Goal: Communication & Community: Participate in discussion

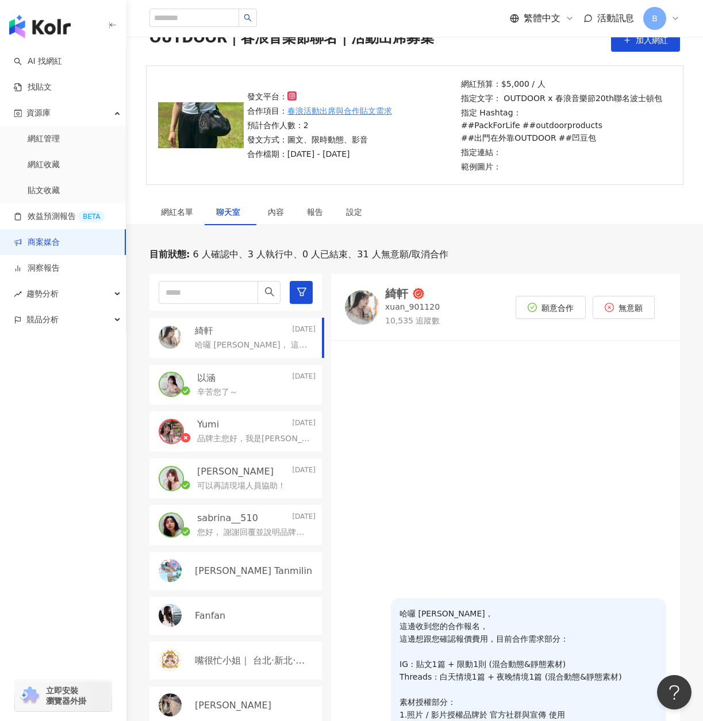
click at [445, 229] on div "網紅名單 聊天室 內容 報告 設定 0 待邀約 2 確認中 3 執行中 0 已結束 35 無意願/取消合作 建議執行流程 幣別 ： 新台幣 ( TWD ) 網…" at bounding box center [414, 552] width 576 height 707
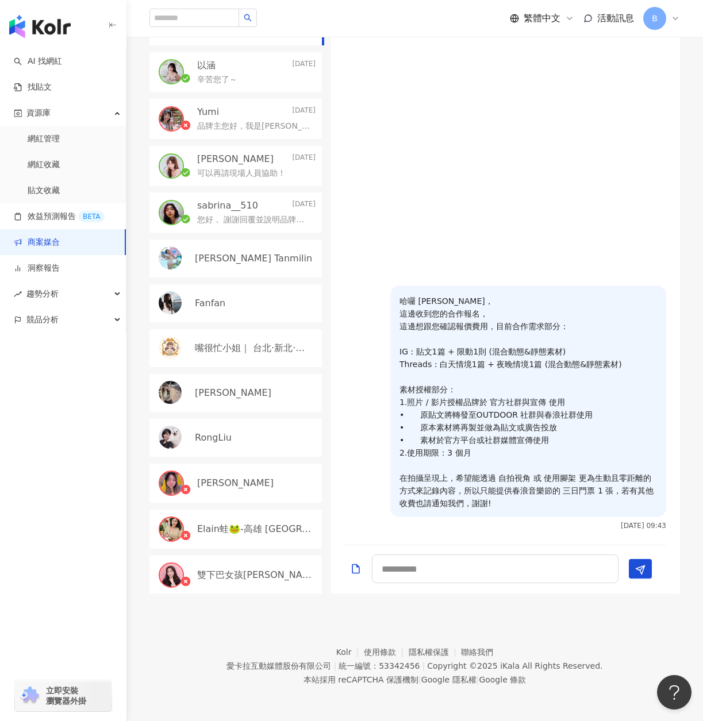
scroll to position [140, 0]
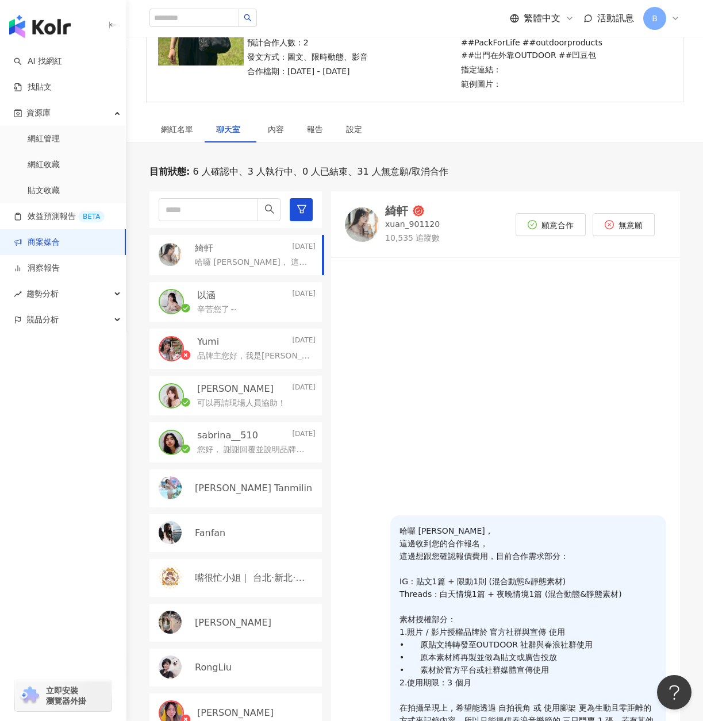
click at [258, 247] on div "[DEMOGRAPHIC_DATA]軒 [DATE]" at bounding box center [255, 248] width 121 height 13
click at [185, 127] on div "網紅名單" at bounding box center [177, 129] width 32 height 13
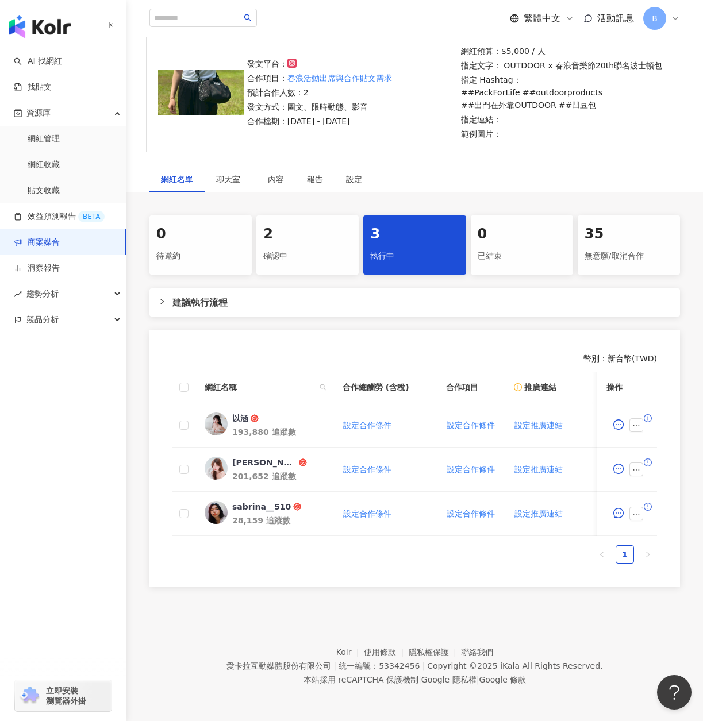
click at [316, 225] on div "2" at bounding box center [307, 235] width 88 height 20
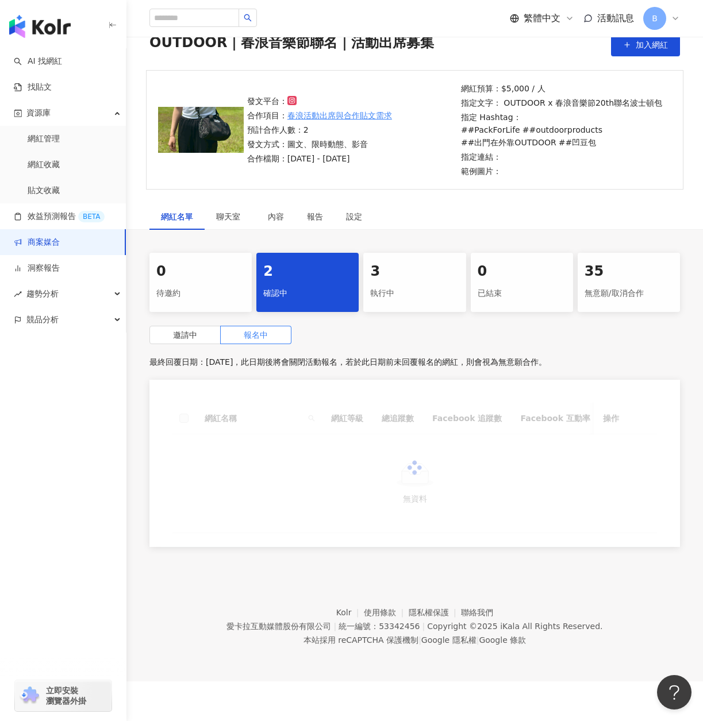
scroll to position [53, 0]
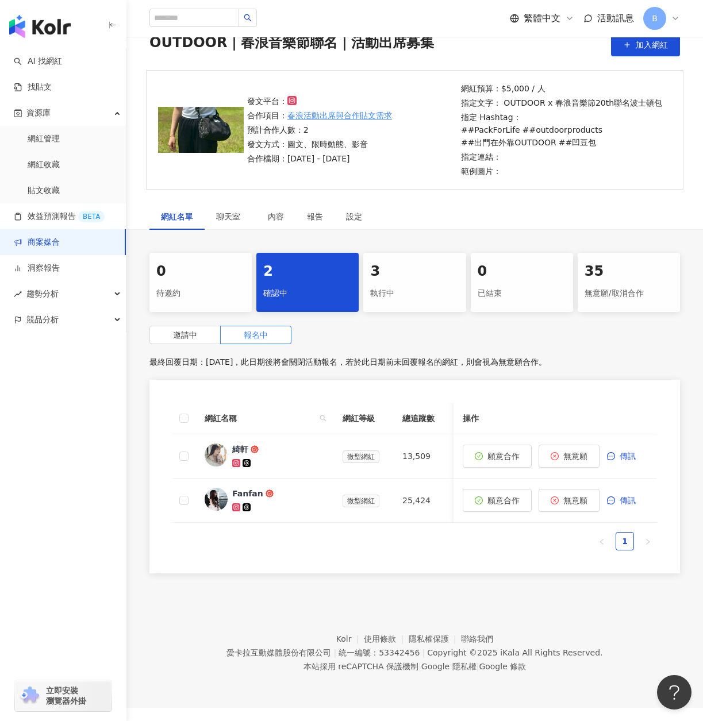
click at [415, 267] on div "3" at bounding box center [414, 272] width 88 height 20
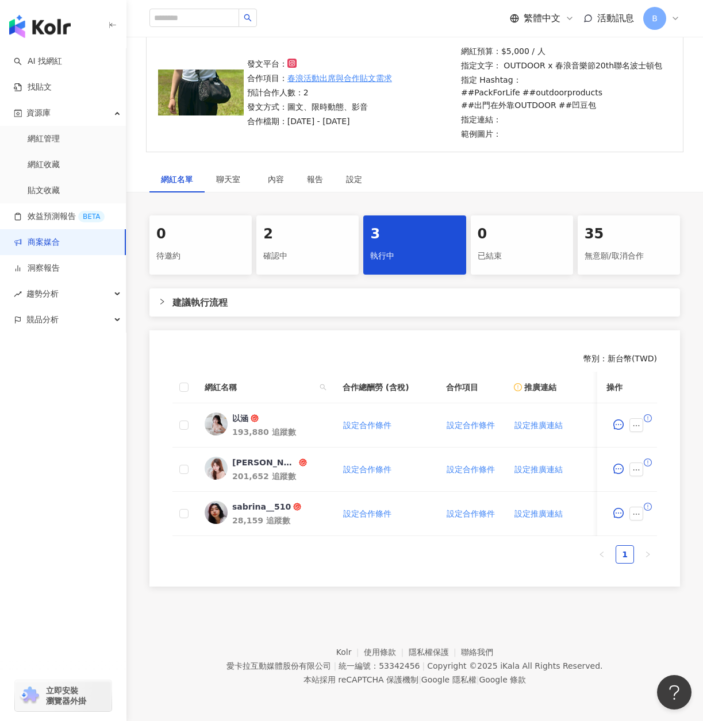
click at [326, 226] on div "2" at bounding box center [307, 235] width 88 height 20
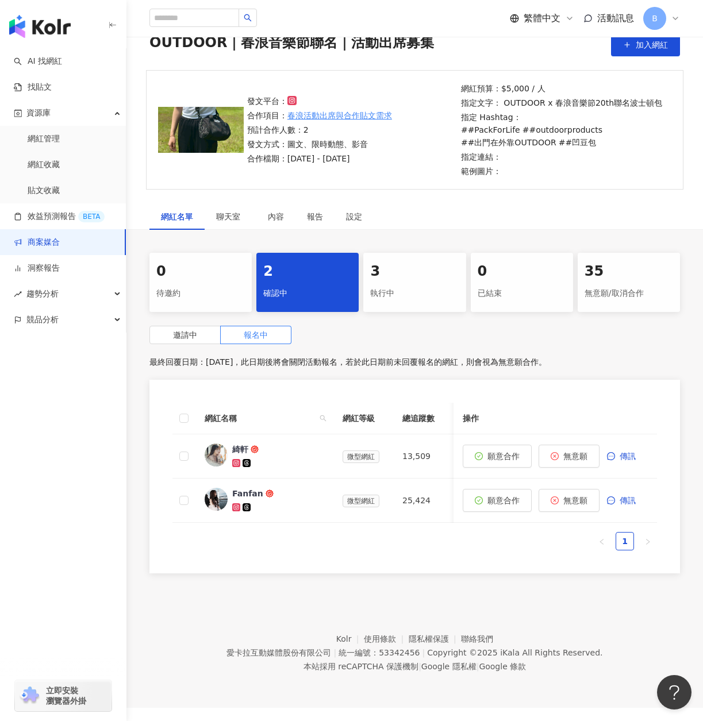
scroll to position [53, 0]
click at [310, 276] on div "2" at bounding box center [307, 272] width 88 height 20
click at [225, 218] on span "聊天室" at bounding box center [230, 217] width 29 height 8
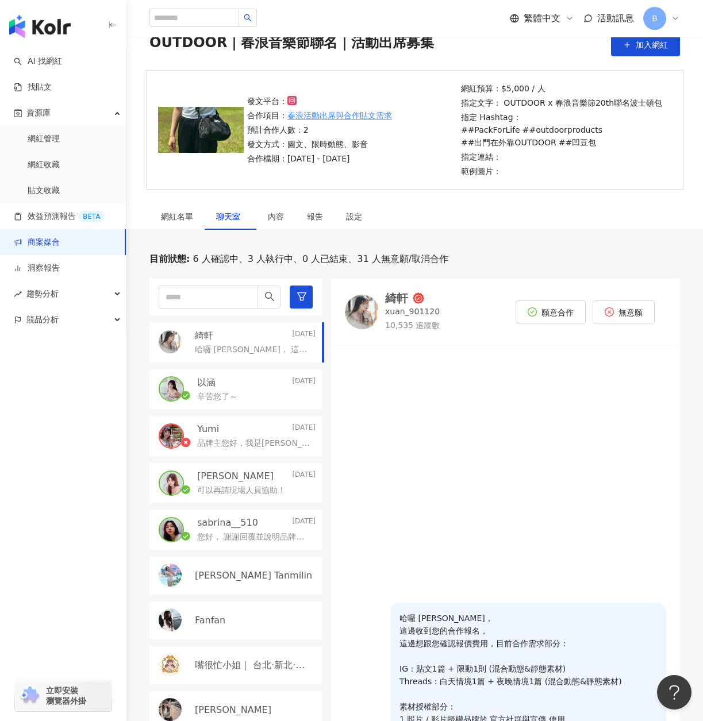
scroll to position [110, 0]
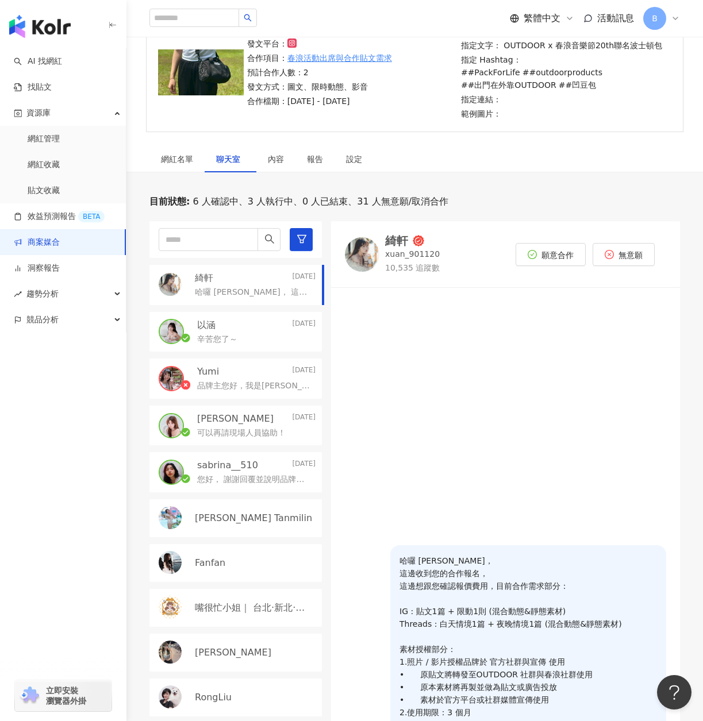
click at [362, 483] on div at bounding box center [505, 420] width 349 height 250
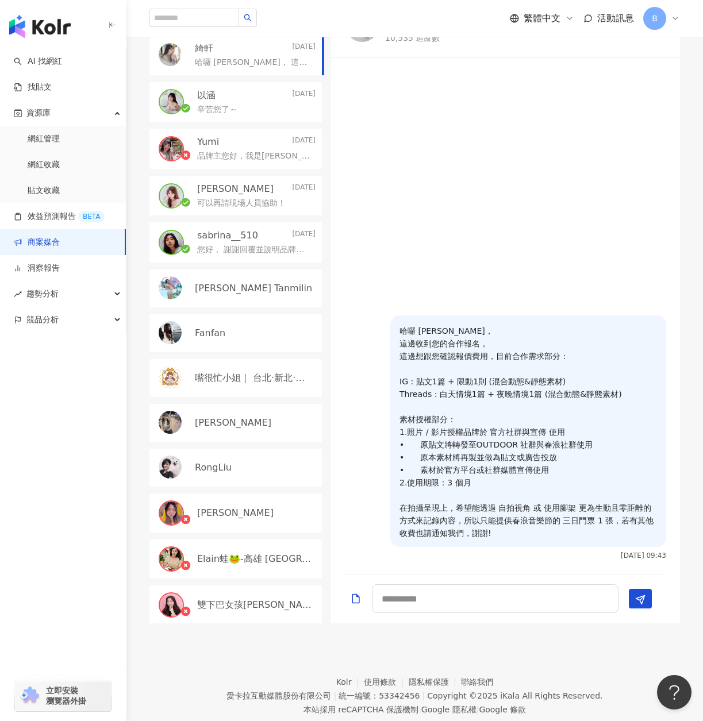
scroll to position [0, 0]
